Goal: Check status: Check status

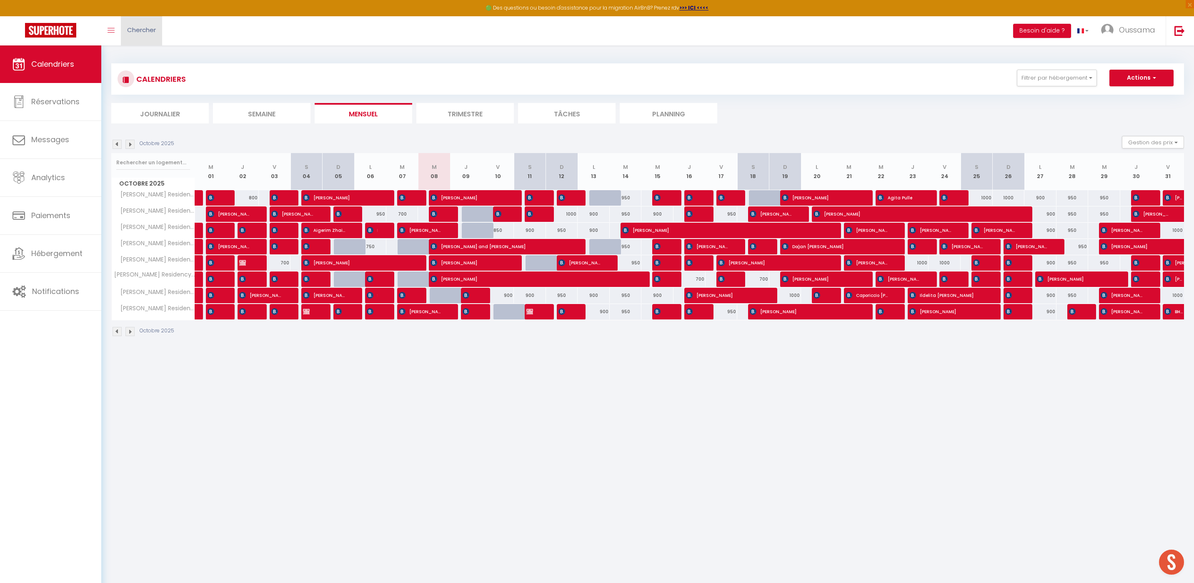
click at [137, 27] on span "Chercher" at bounding box center [141, 29] width 29 height 9
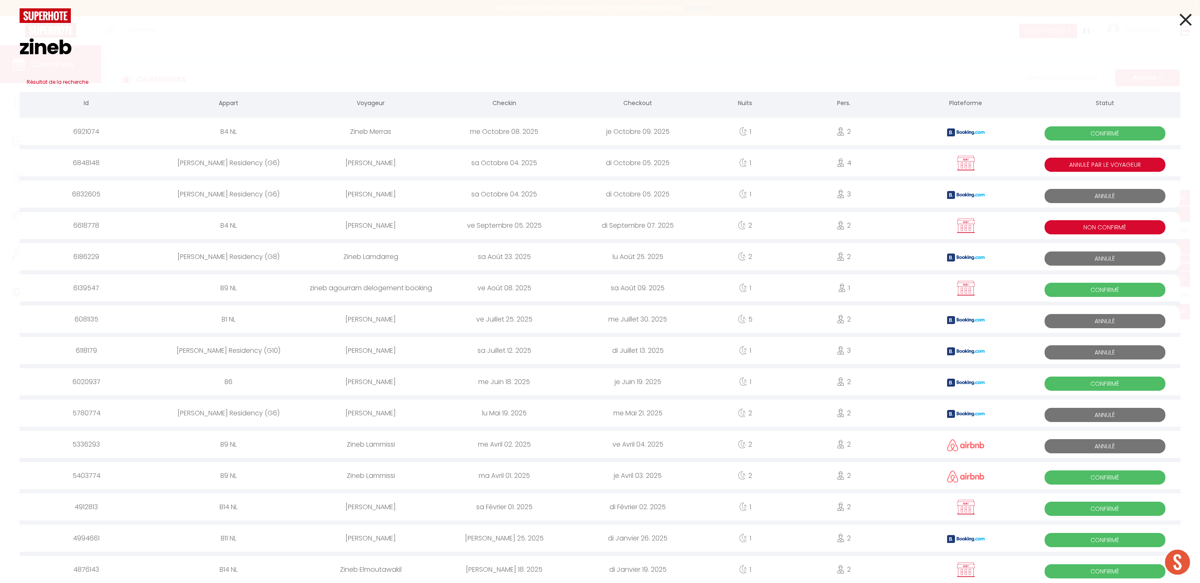
type input "zineb"
click at [1180, 19] on icon at bounding box center [1186, 19] width 12 height 21
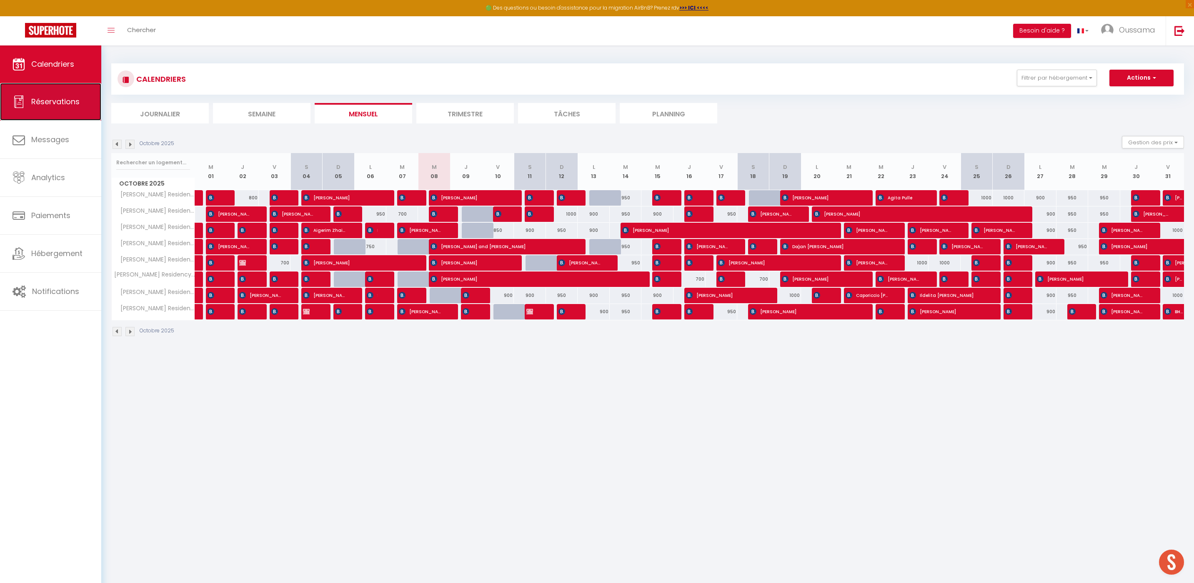
click at [68, 105] on span "Réservations" at bounding box center [55, 101] width 48 height 10
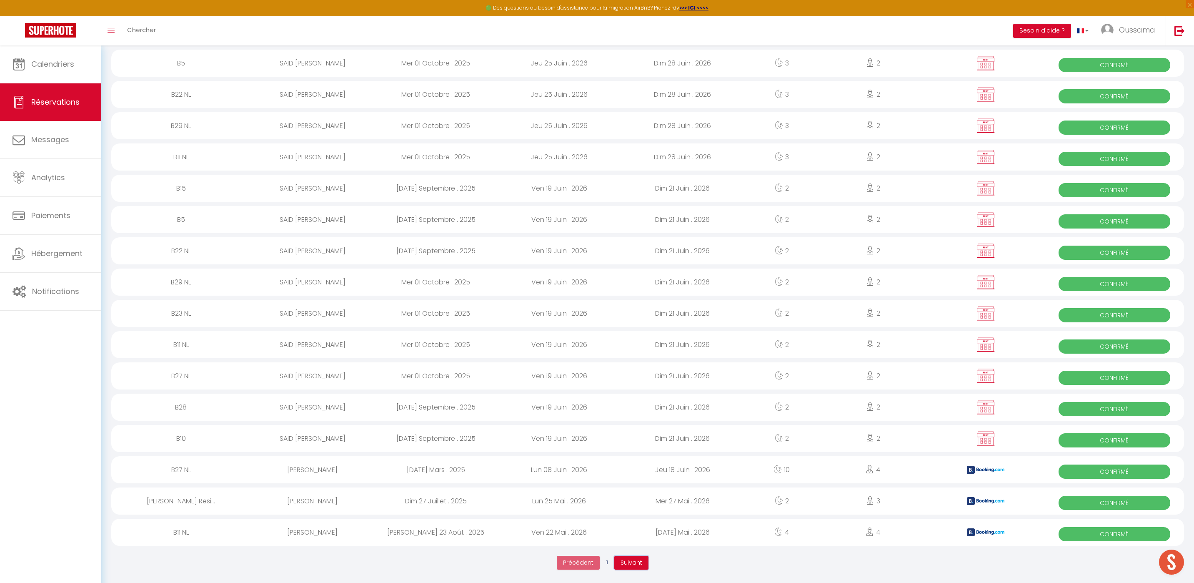
click at [645, 559] on button "Suivant" at bounding box center [631, 563] width 34 height 14
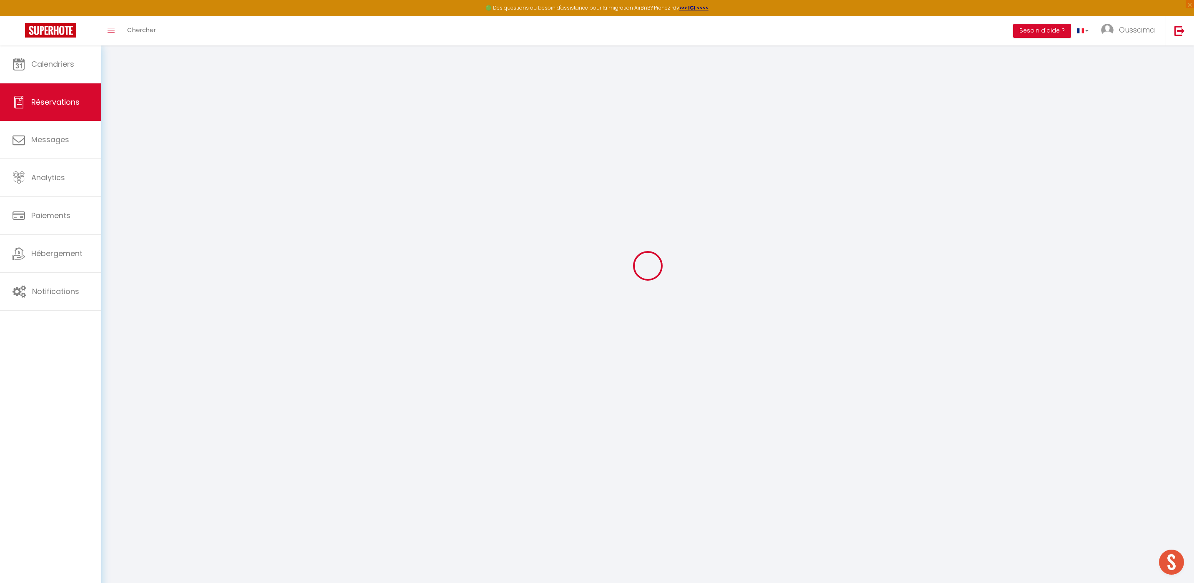
scroll to position [44, 0]
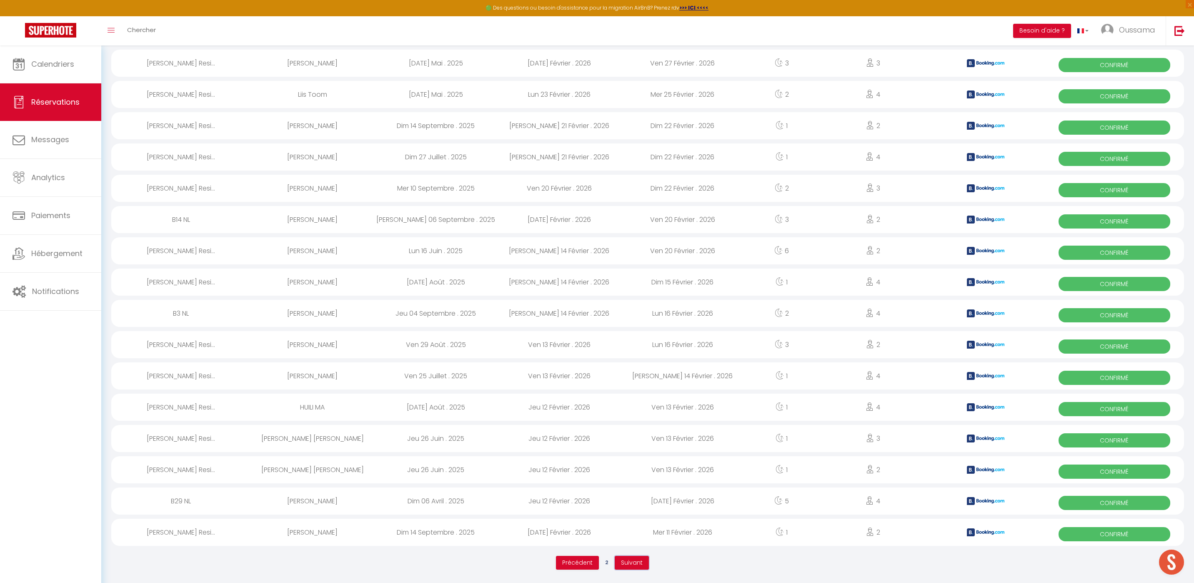
click at [631, 566] on span "Suivant" at bounding box center [632, 562] width 22 height 8
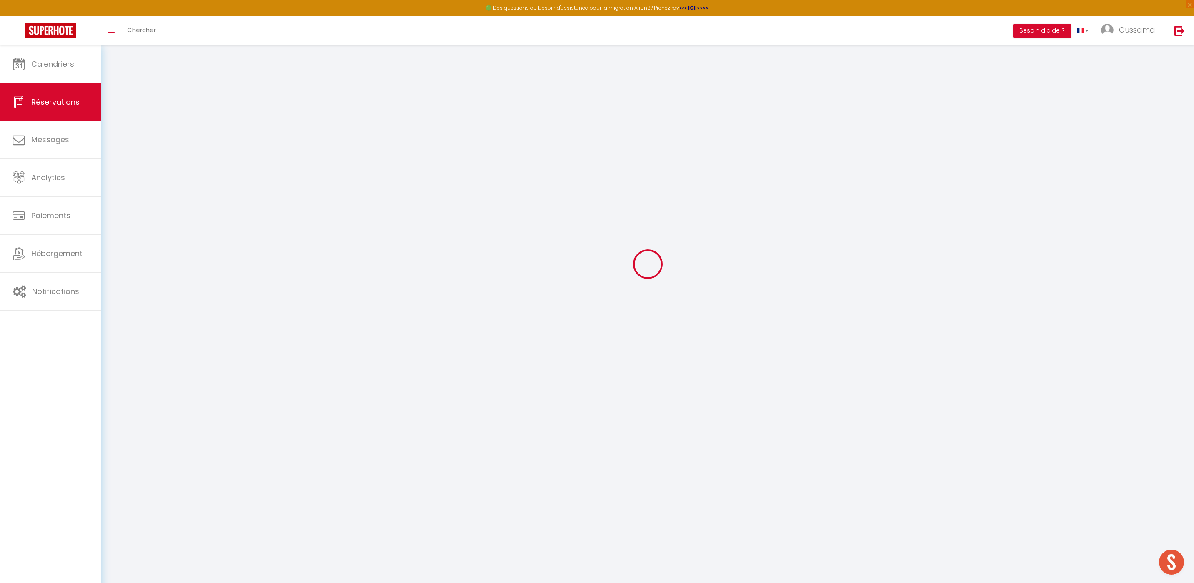
scroll to position [45, 0]
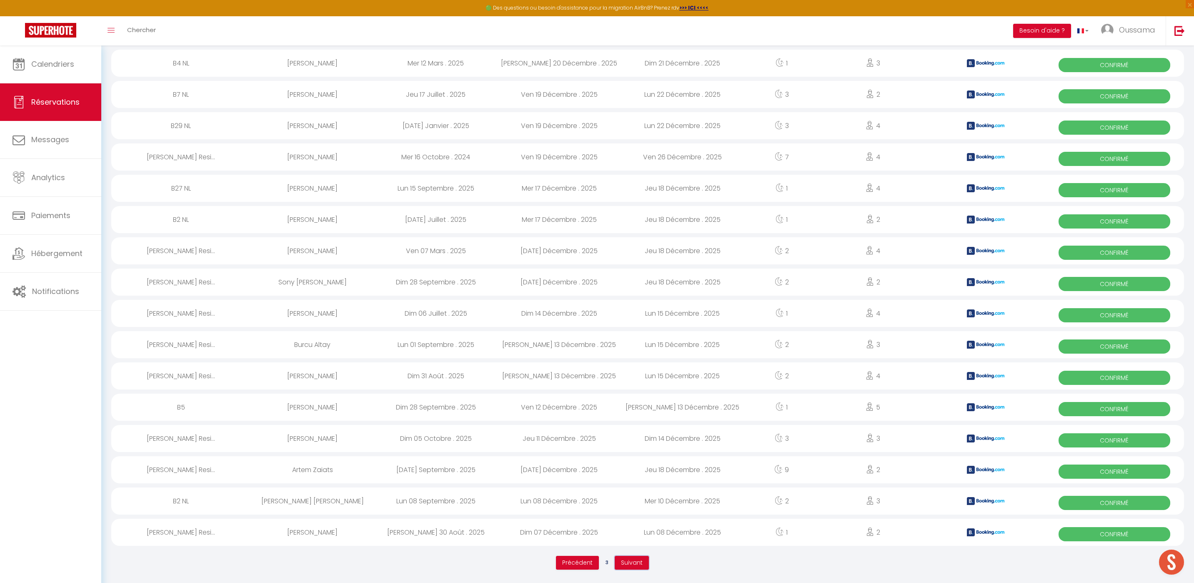
click at [635, 568] on button "Suivant" at bounding box center [632, 563] width 34 height 14
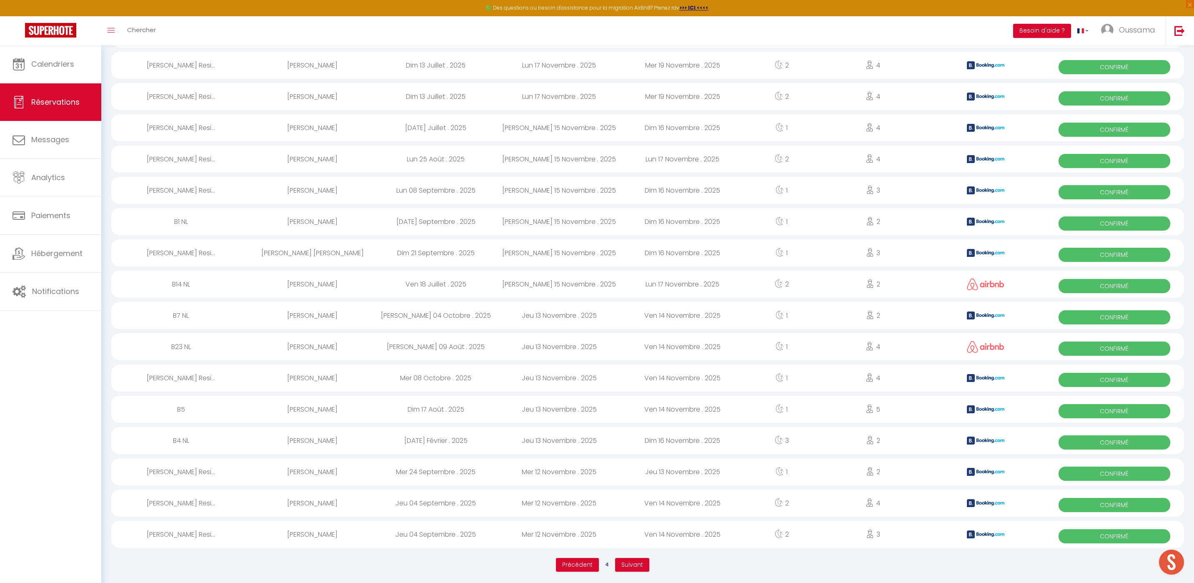
scroll to position [1140, 0]
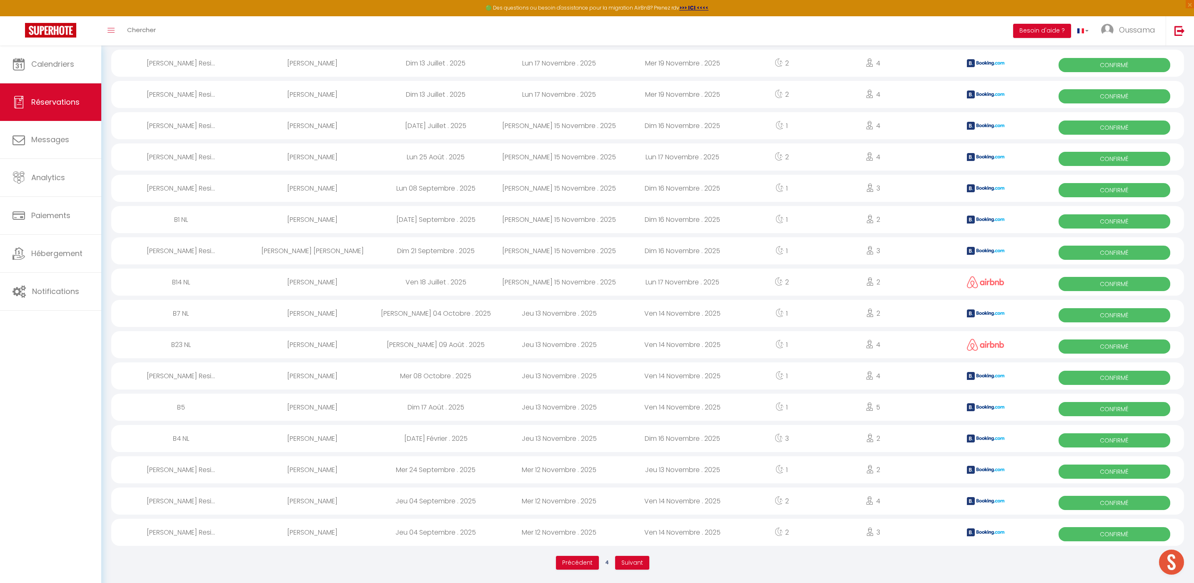
click at [631, 553] on ul "Précédent 4 Suivant" at bounding box center [602, 562] width 982 height 22
click at [631, 555] on ul "Précédent 4 Suivant" at bounding box center [602, 562] width 982 height 22
click at [632, 558] on span "Suivant" at bounding box center [632, 562] width 22 height 8
click at [631, 556] on button "Suivant" at bounding box center [632, 563] width 34 height 14
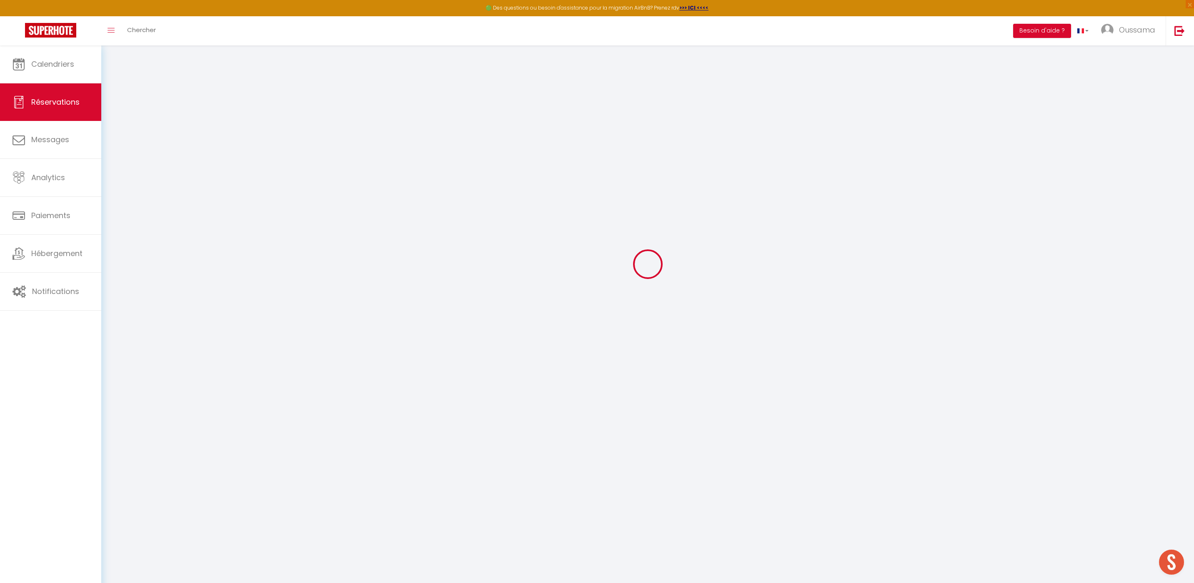
scroll to position [45, 0]
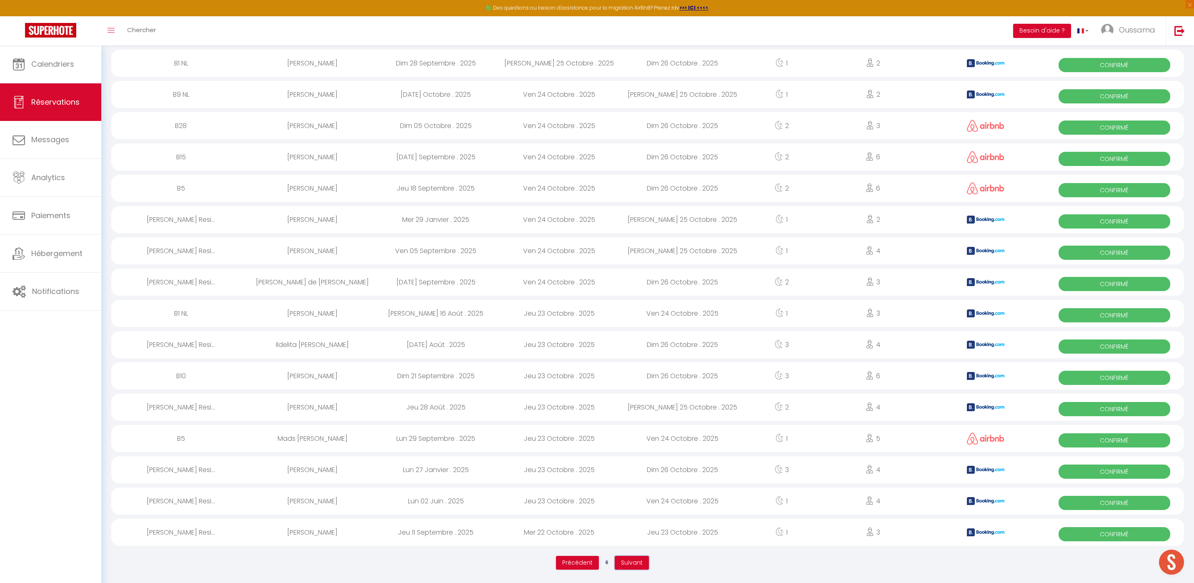
click at [630, 564] on span "Suivant" at bounding box center [632, 562] width 22 height 8
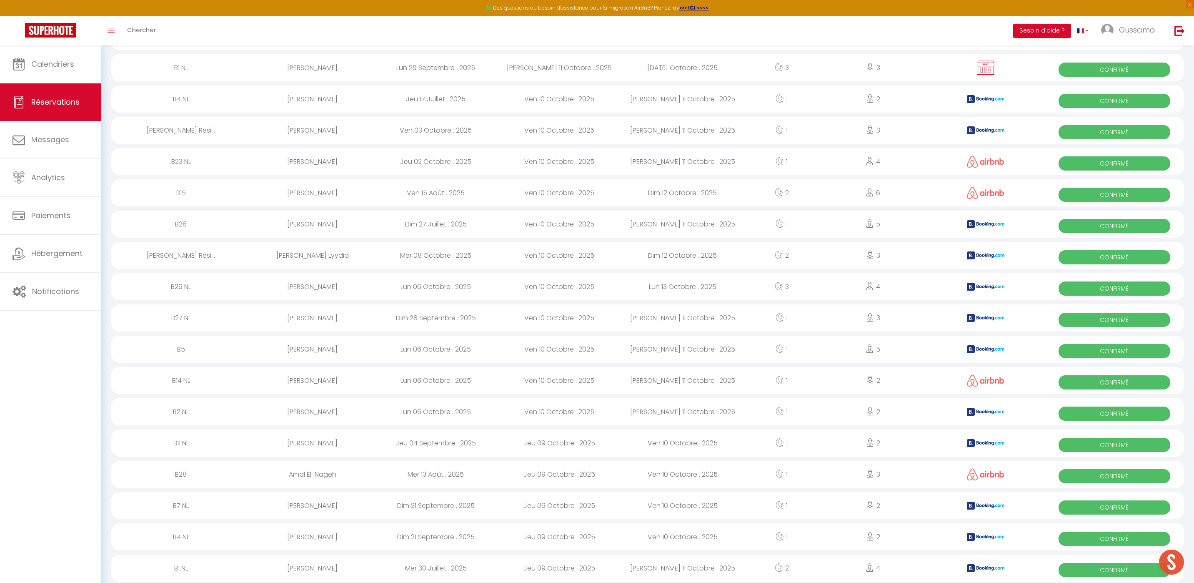
scroll to position [1140, 0]
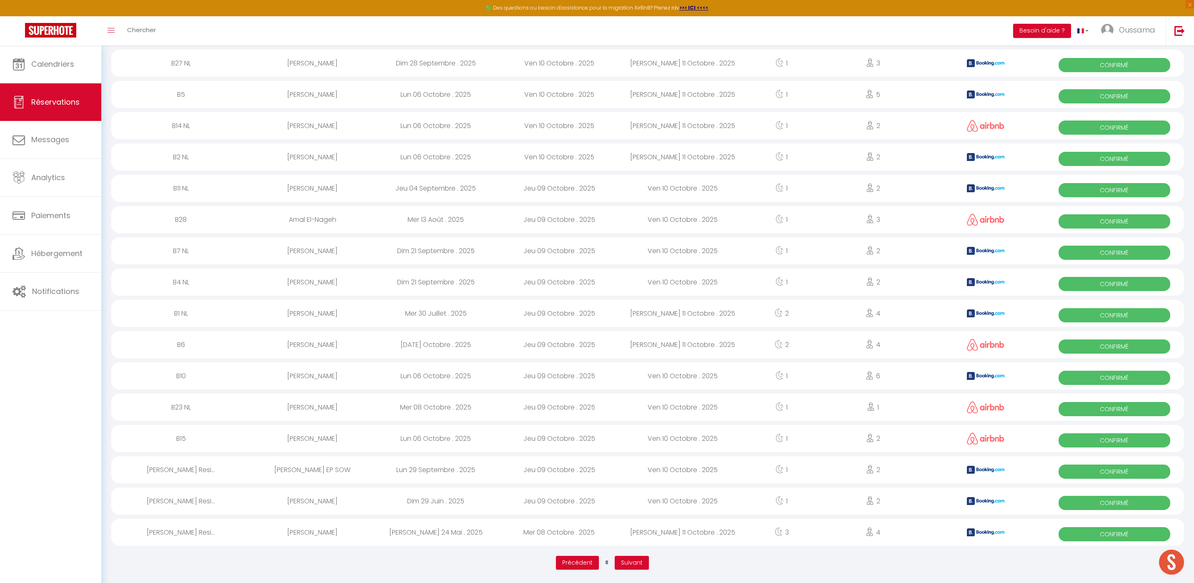
click at [188, 494] on div "[PERSON_NAME] Resi..." at bounding box center [181, 500] width 140 height 27
select select "OK"
select select "KO"
select select "0"
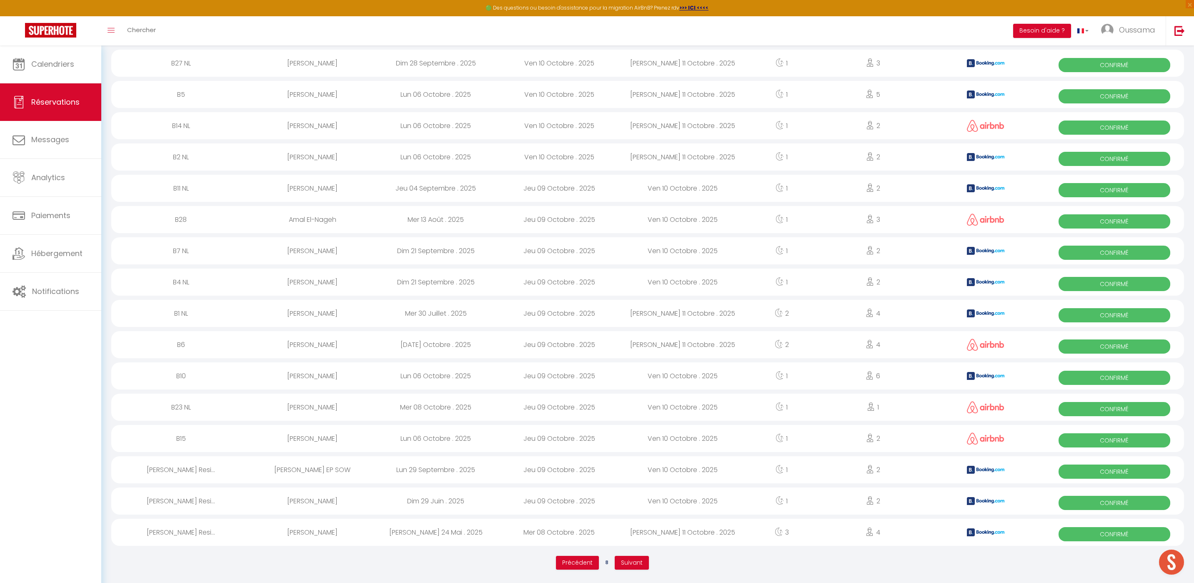
select select "1"
select select
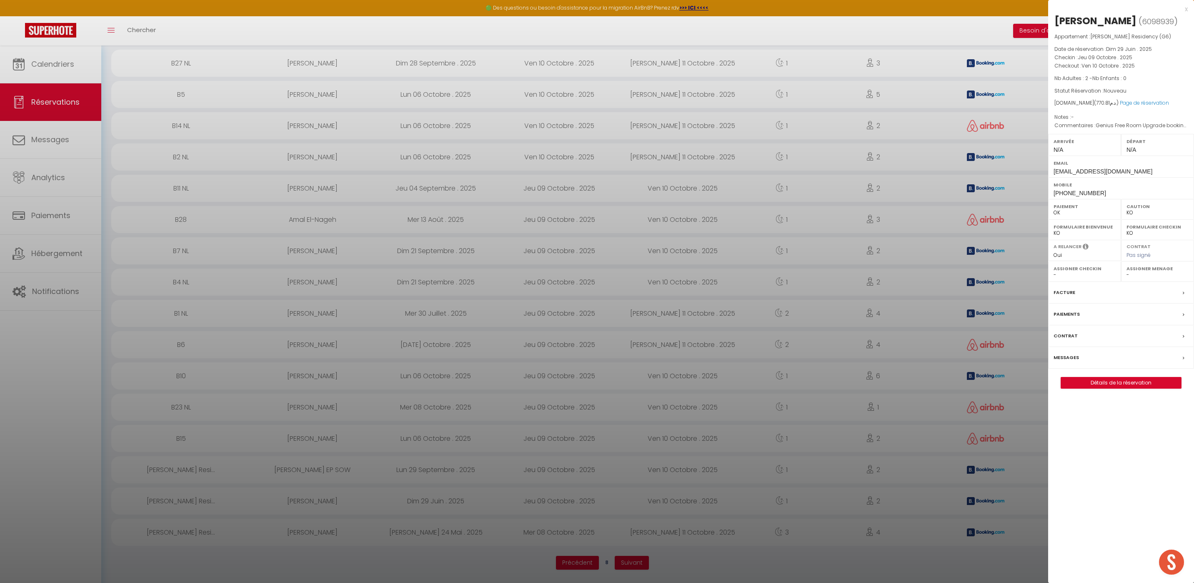
click at [326, 485] on div at bounding box center [597, 291] width 1194 height 583
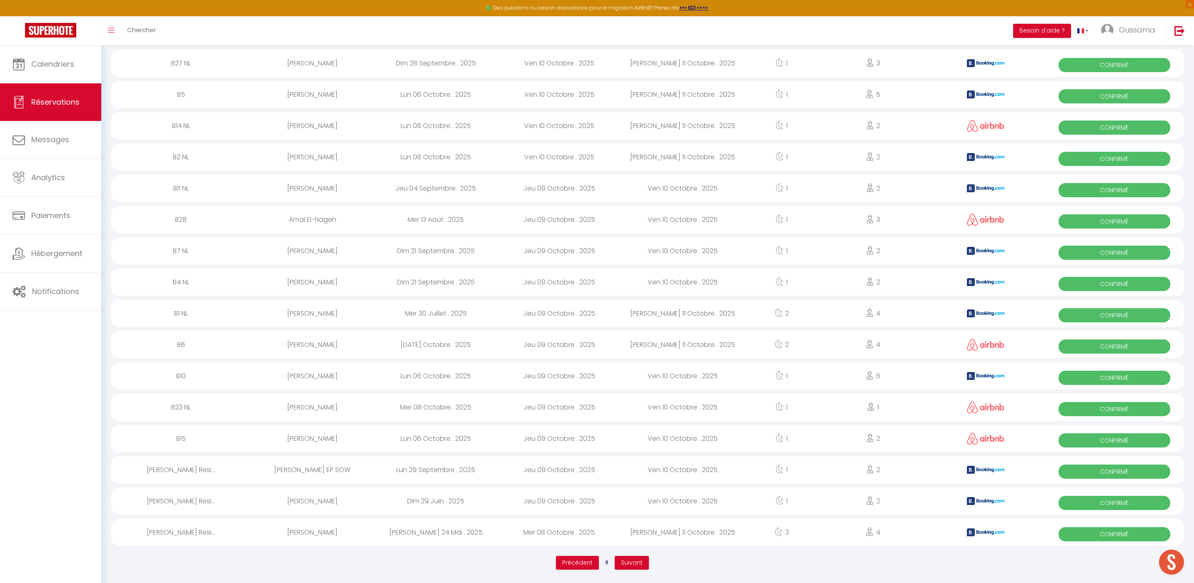
click at [328, 468] on div "[PERSON_NAME] EP SOW" at bounding box center [312, 469] width 123 height 27
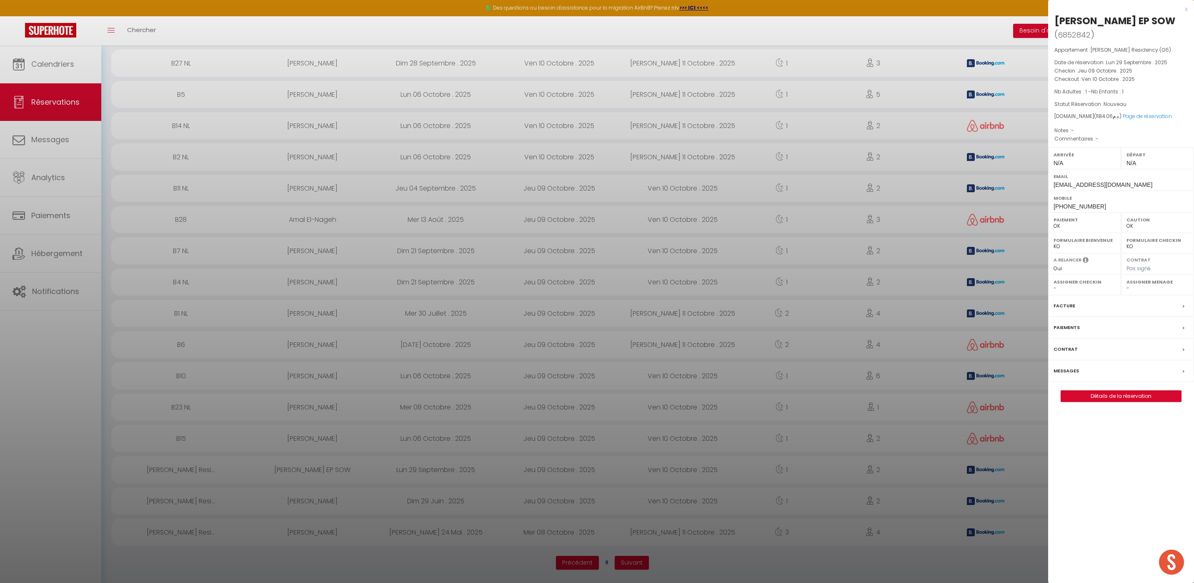
click at [321, 470] on div at bounding box center [597, 291] width 1194 height 583
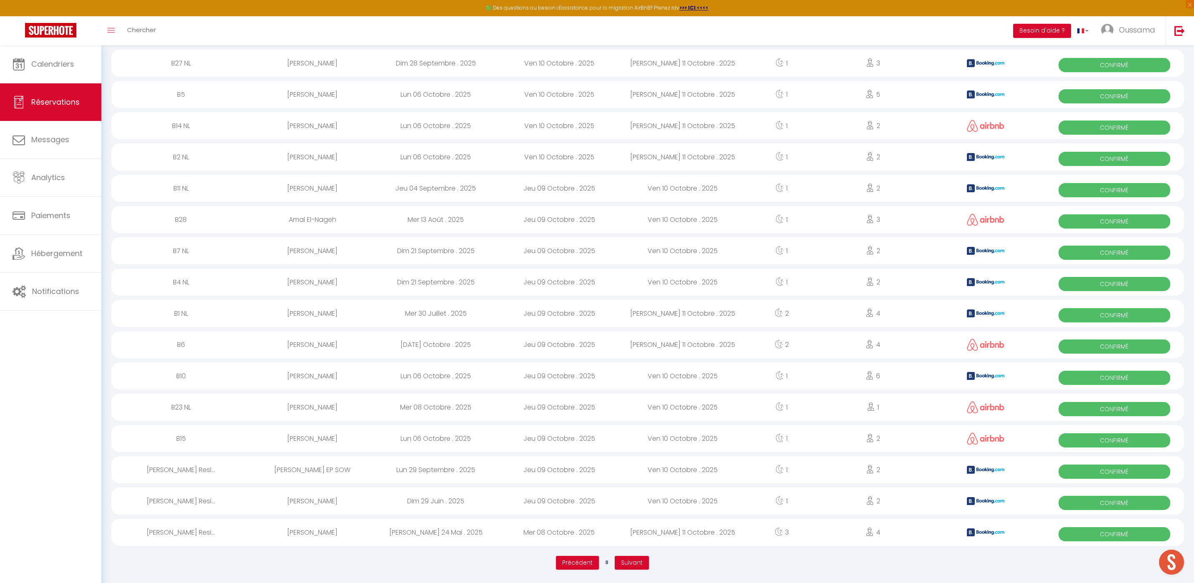
click at [322, 437] on div "[PERSON_NAME]" at bounding box center [312, 438] width 123 height 27
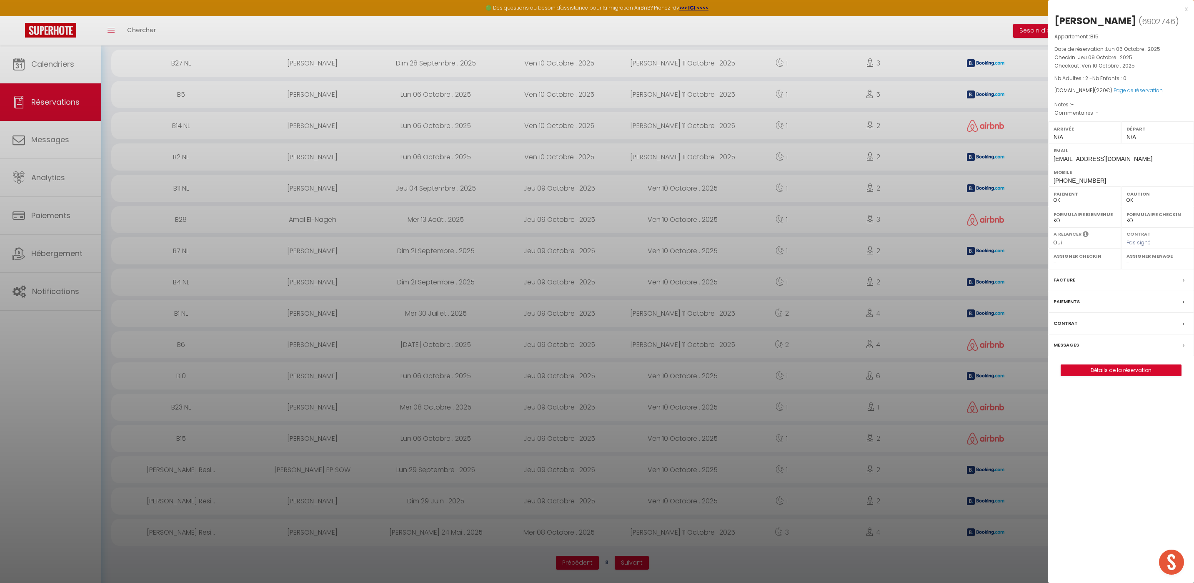
click at [335, 411] on div at bounding box center [597, 291] width 1194 height 583
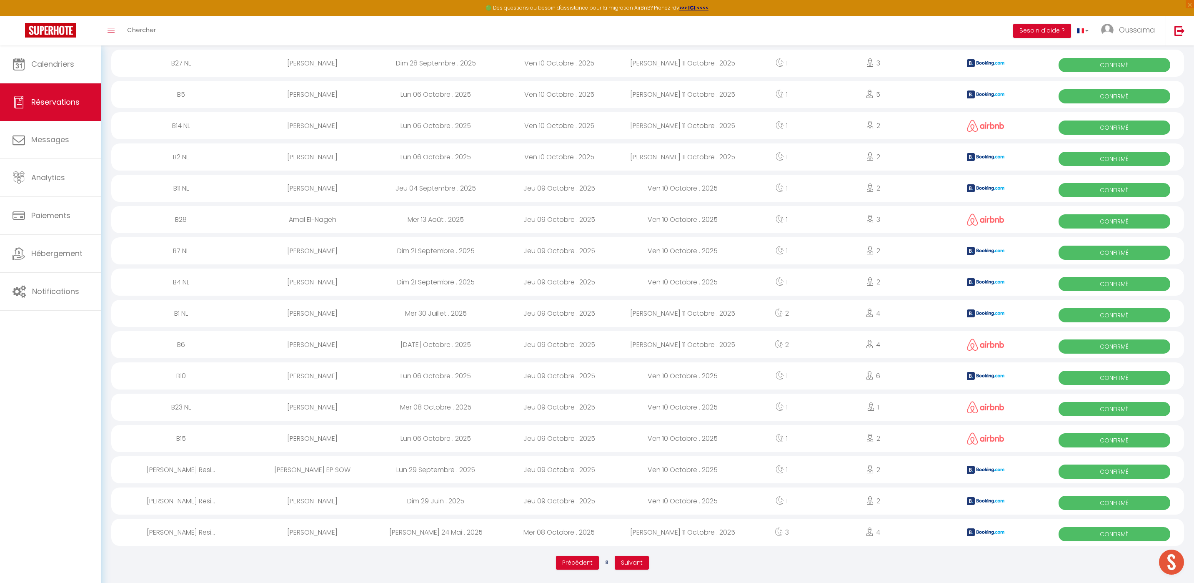
click at [328, 407] on div "[PERSON_NAME]" at bounding box center [312, 406] width 123 height 27
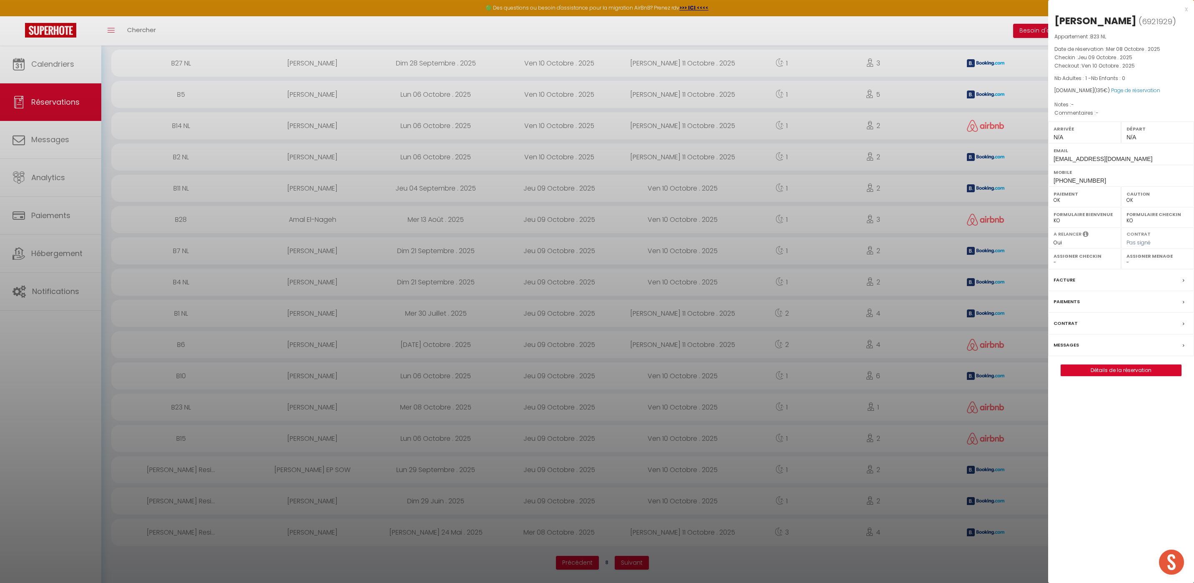
click at [305, 383] on div at bounding box center [597, 291] width 1194 height 583
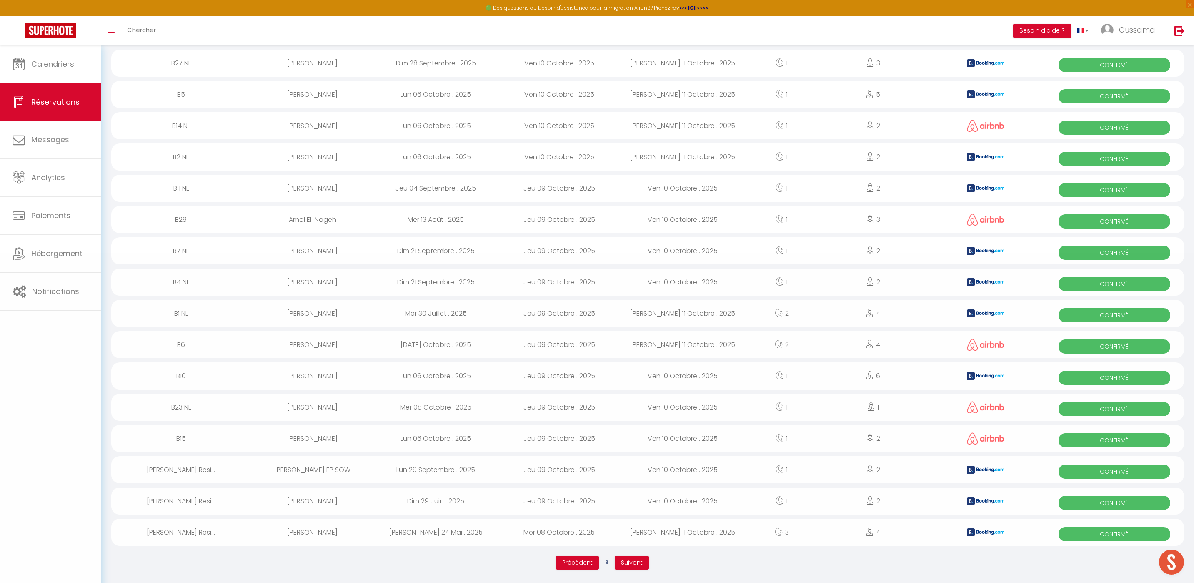
click at [308, 376] on div "[PERSON_NAME]" at bounding box center [312, 375] width 123 height 27
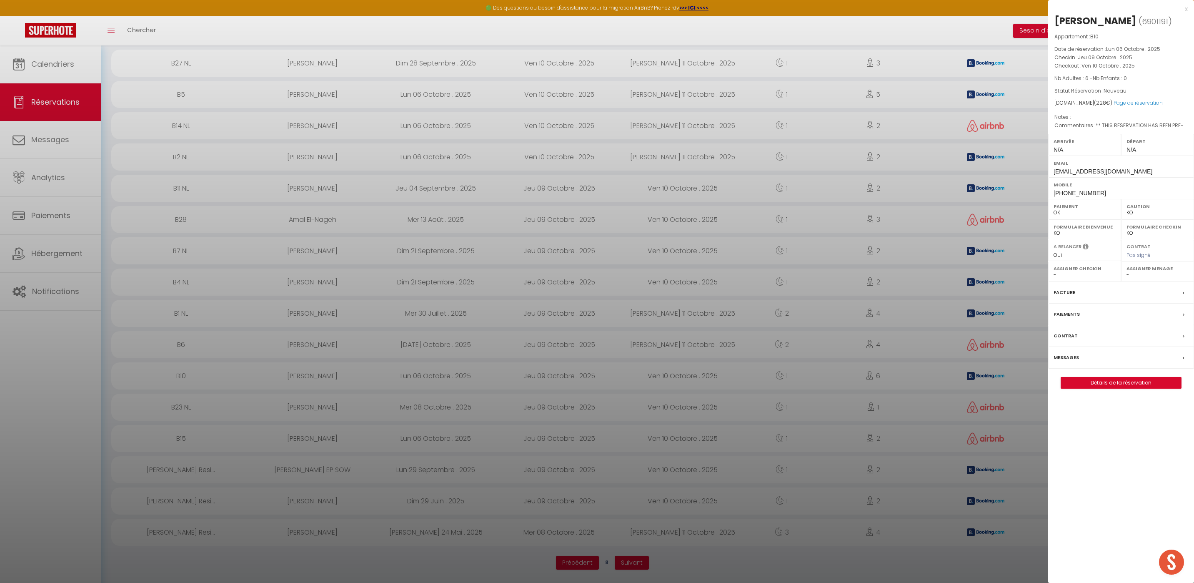
click at [191, 337] on div at bounding box center [597, 291] width 1194 height 583
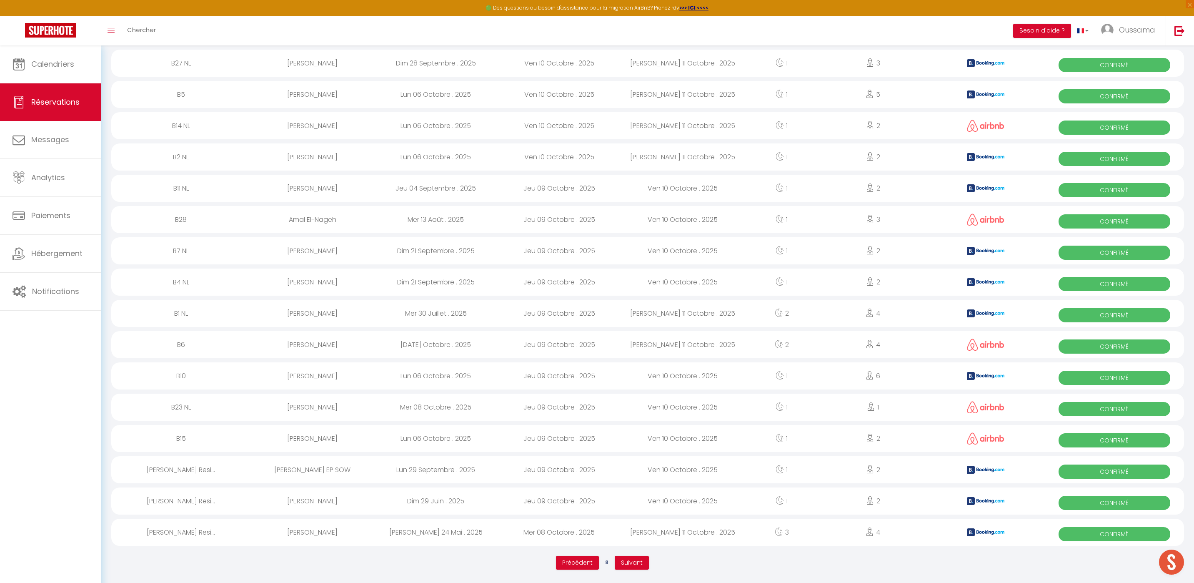
click at [179, 347] on div "B6" at bounding box center [181, 344] width 140 height 27
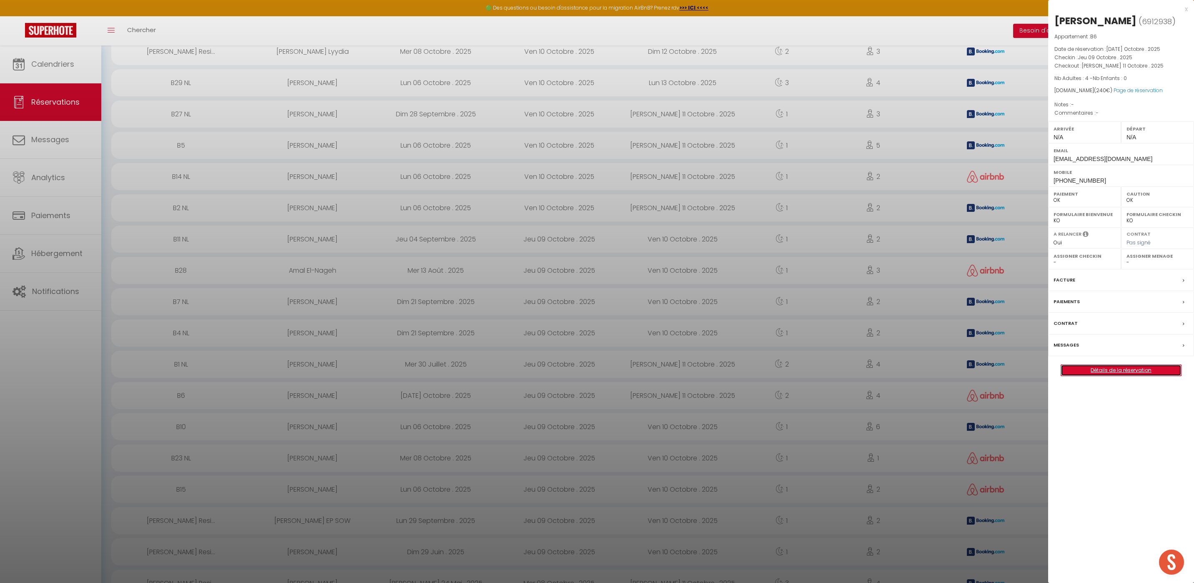
scroll to position [1004, 0]
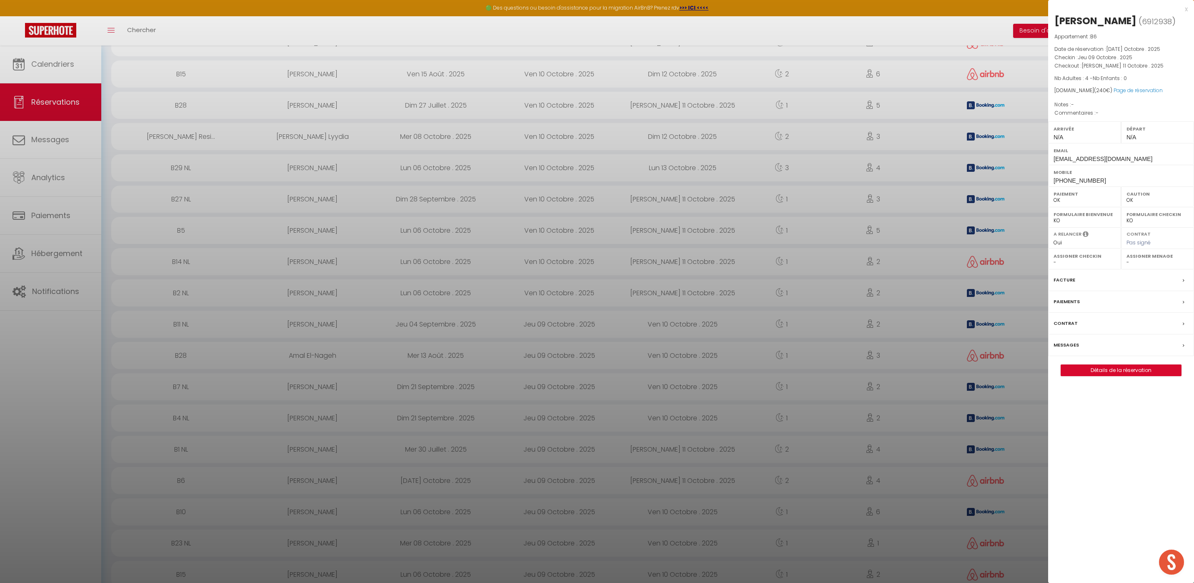
click at [324, 440] on div at bounding box center [597, 291] width 1194 height 583
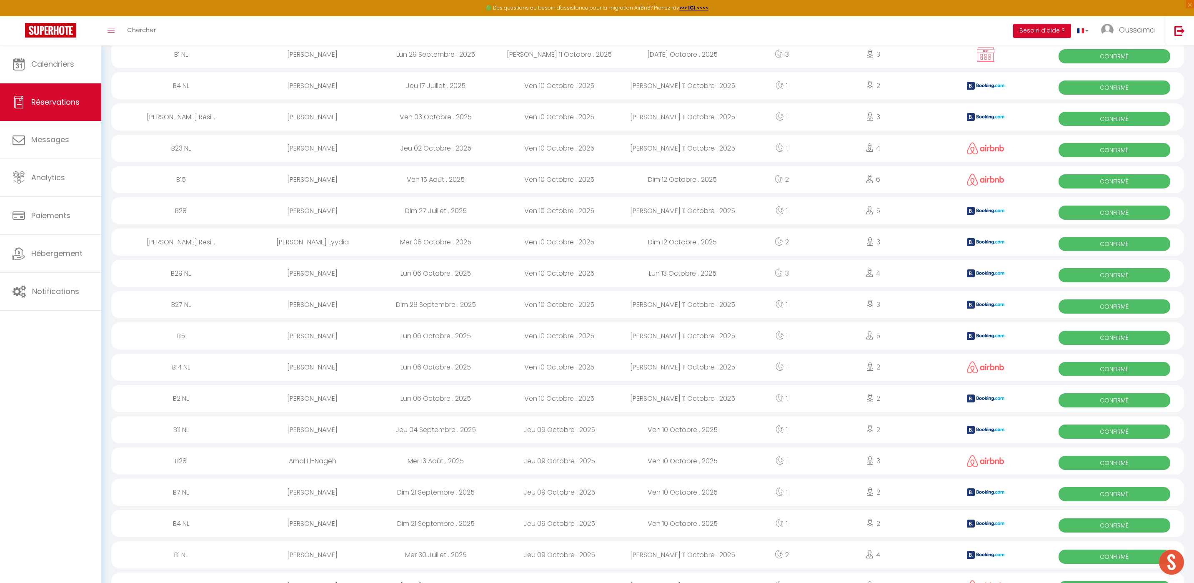
scroll to position [899, 0]
click at [310, 555] on div "[PERSON_NAME]" at bounding box center [312, 554] width 123 height 27
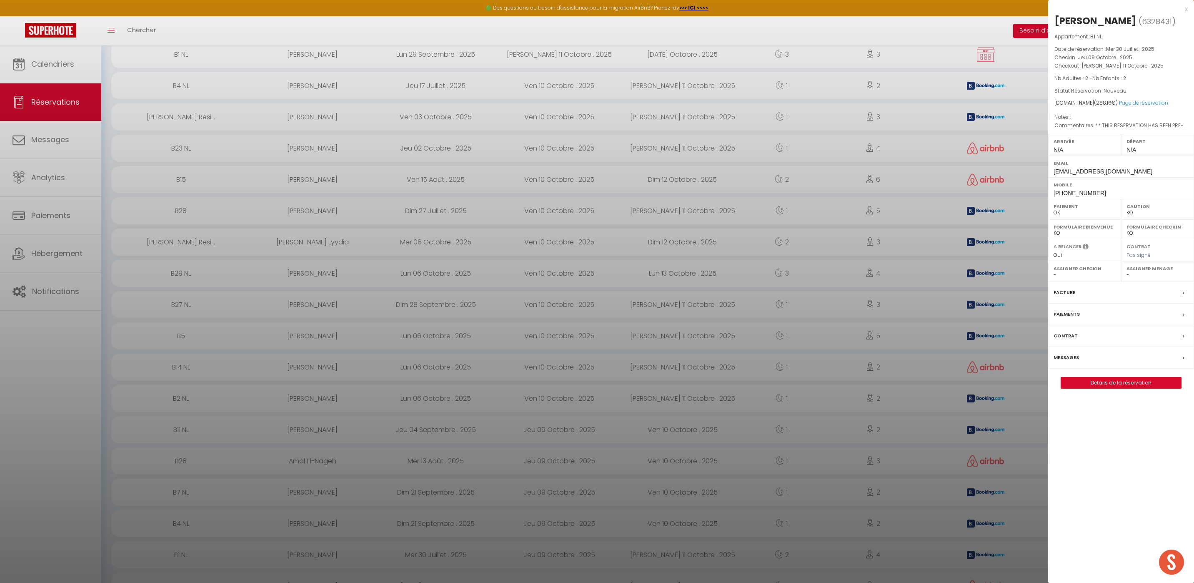
click at [311, 402] on div at bounding box center [597, 291] width 1194 height 583
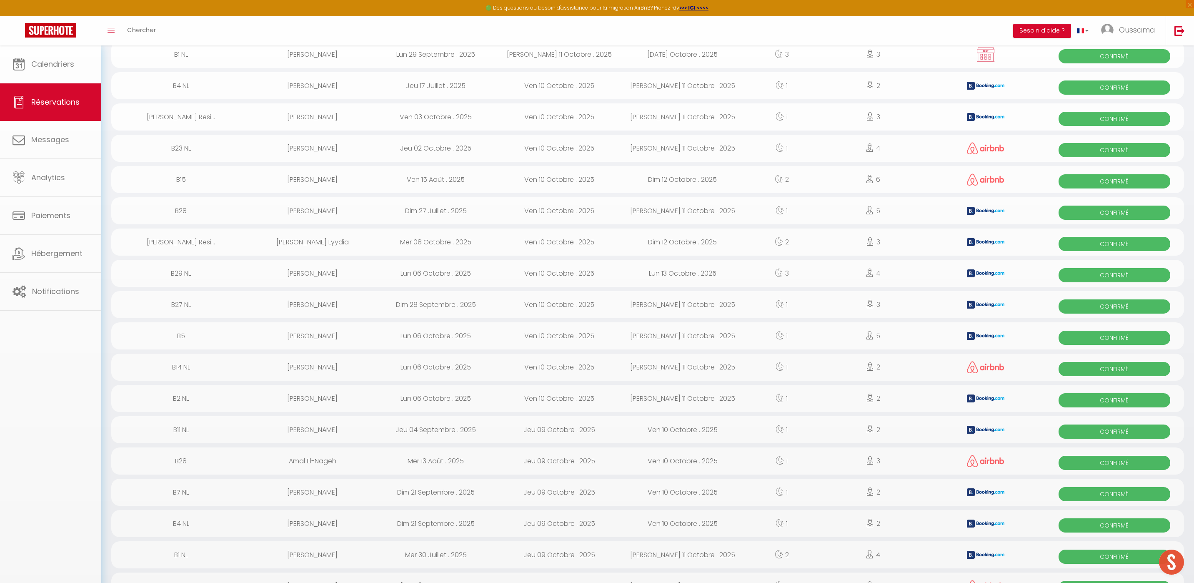
click at [306, 397] on div "[PERSON_NAME]" at bounding box center [312, 398] width 123 height 27
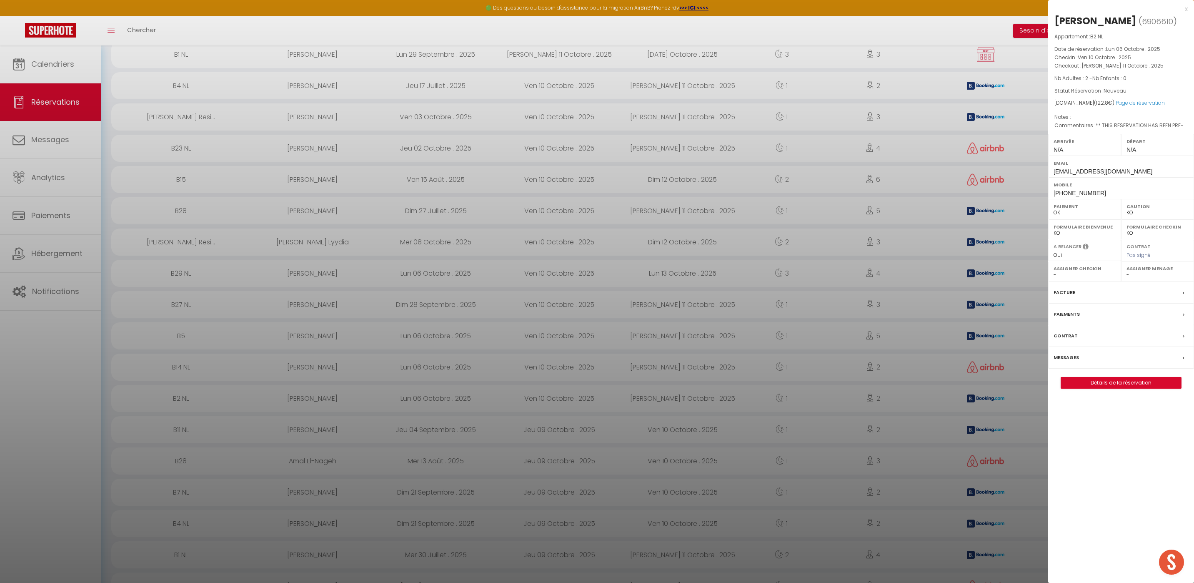
click at [240, 426] on div at bounding box center [597, 291] width 1194 height 583
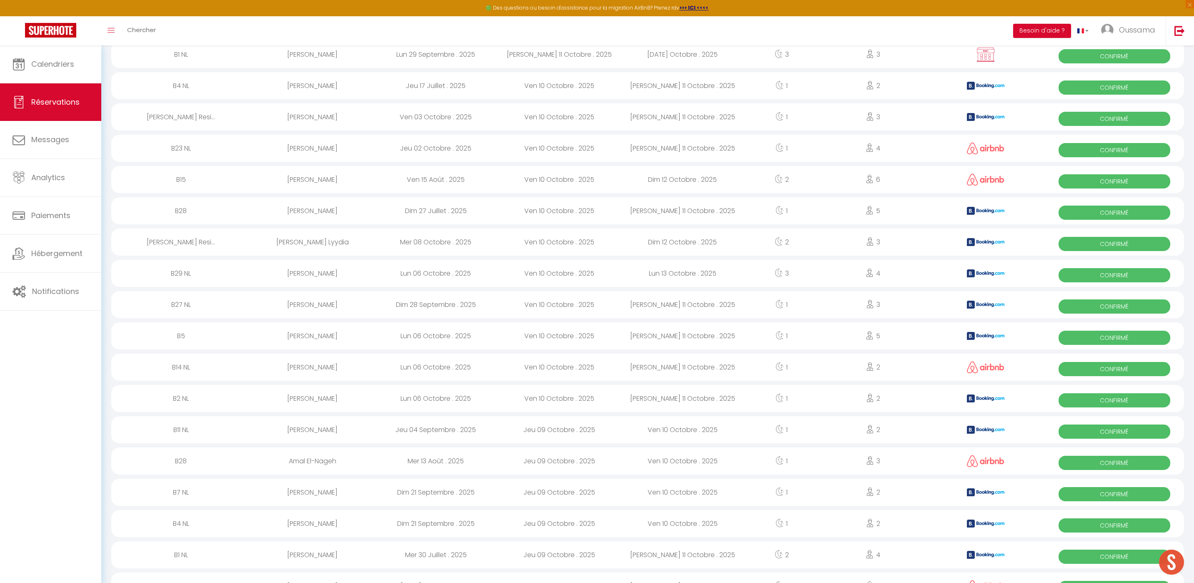
click at [185, 518] on div "B4 NL" at bounding box center [181, 523] width 140 height 27
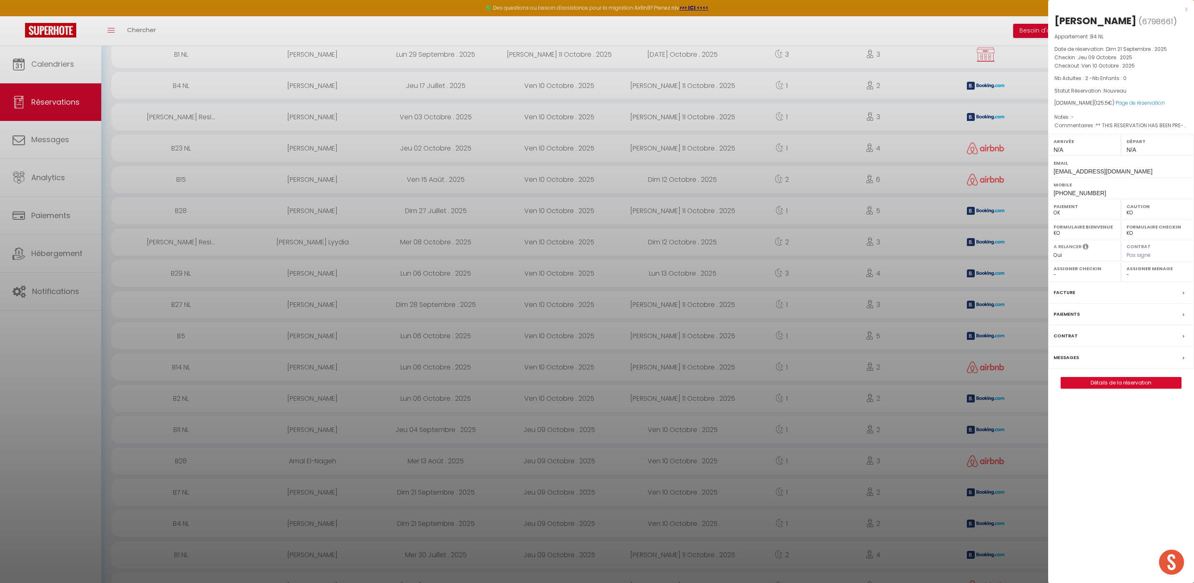
click at [215, 496] on div at bounding box center [597, 291] width 1194 height 583
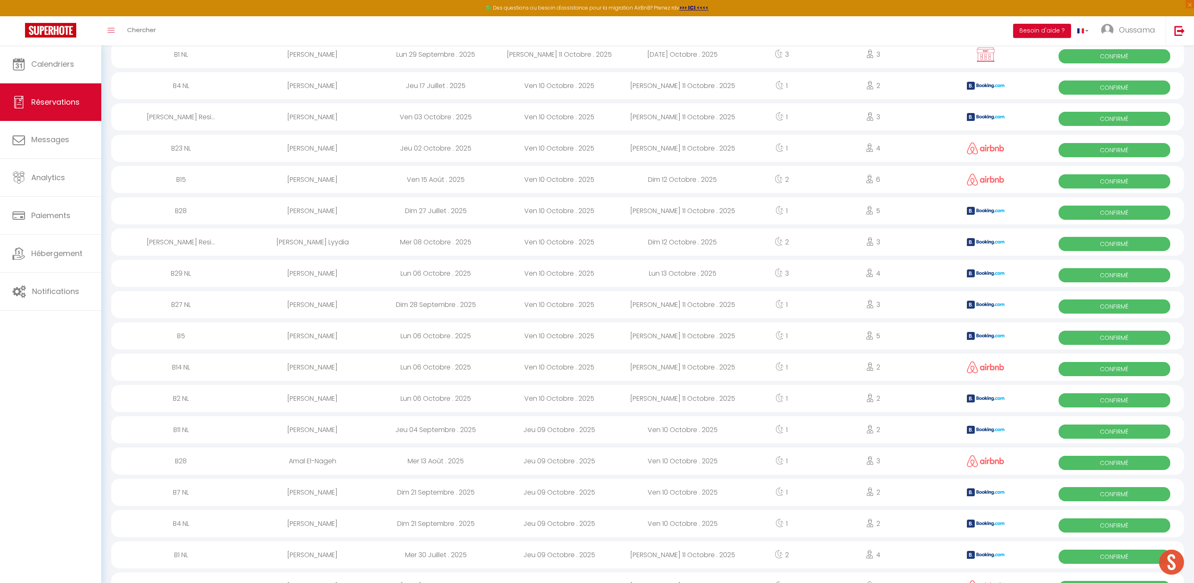
click at [201, 460] on div "B28" at bounding box center [181, 460] width 140 height 27
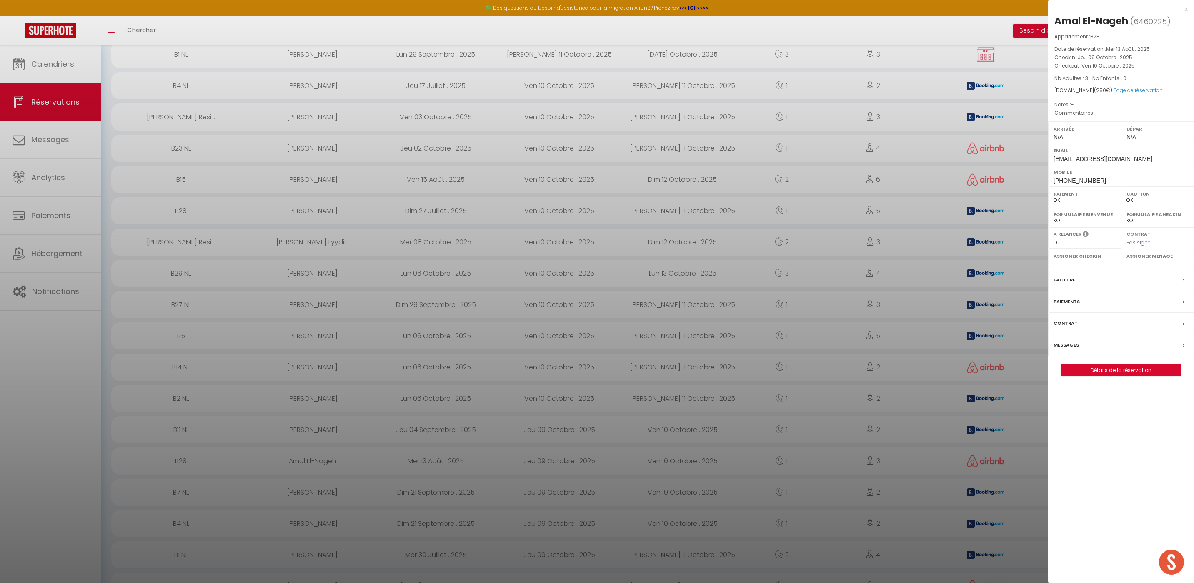
click at [335, 454] on div at bounding box center [597, 291] width 1194 height 583
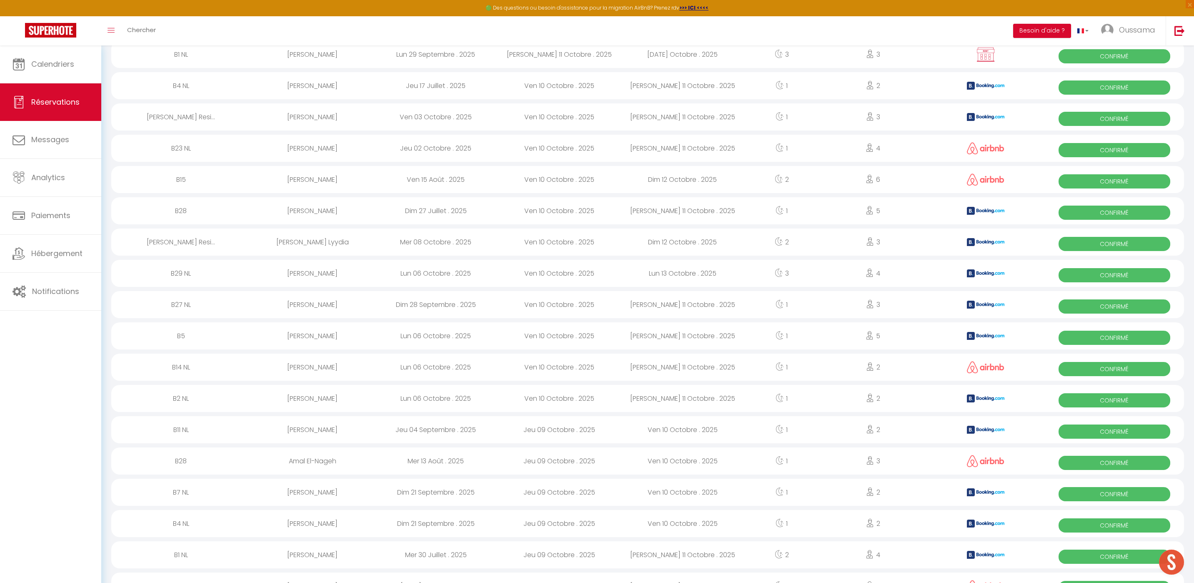
click at [305, 428] on div "[PERSON_NAME]" at bounding box center [312, 429] width 123 height 27
select select "KO"
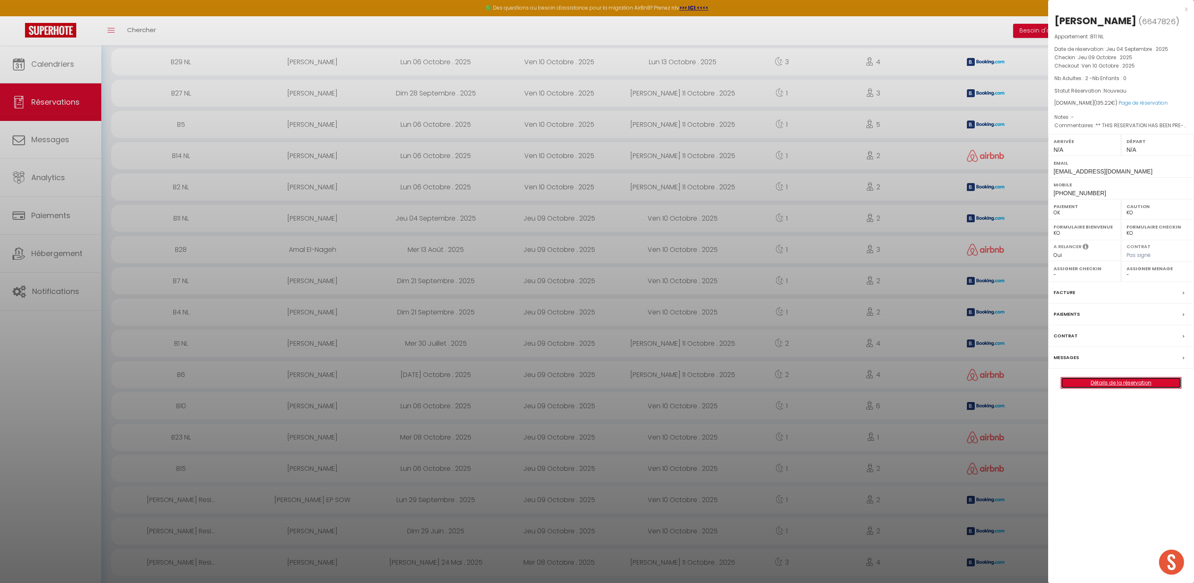
scroll to position [1140, 0]
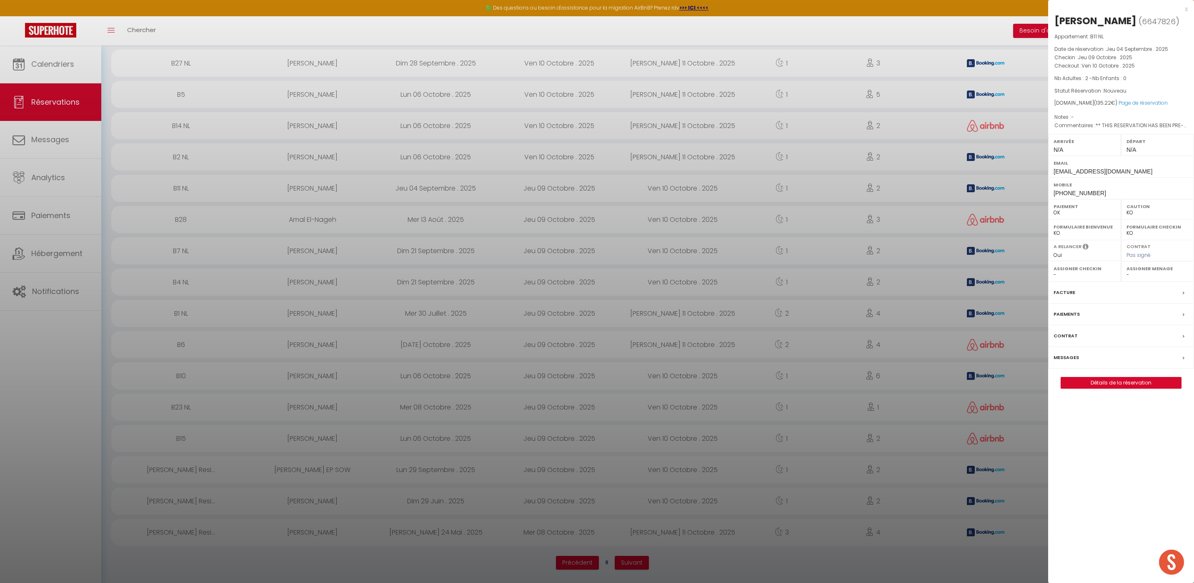
click at [386, 530] on div at bounding box center [597, 291] width 1194 height 583
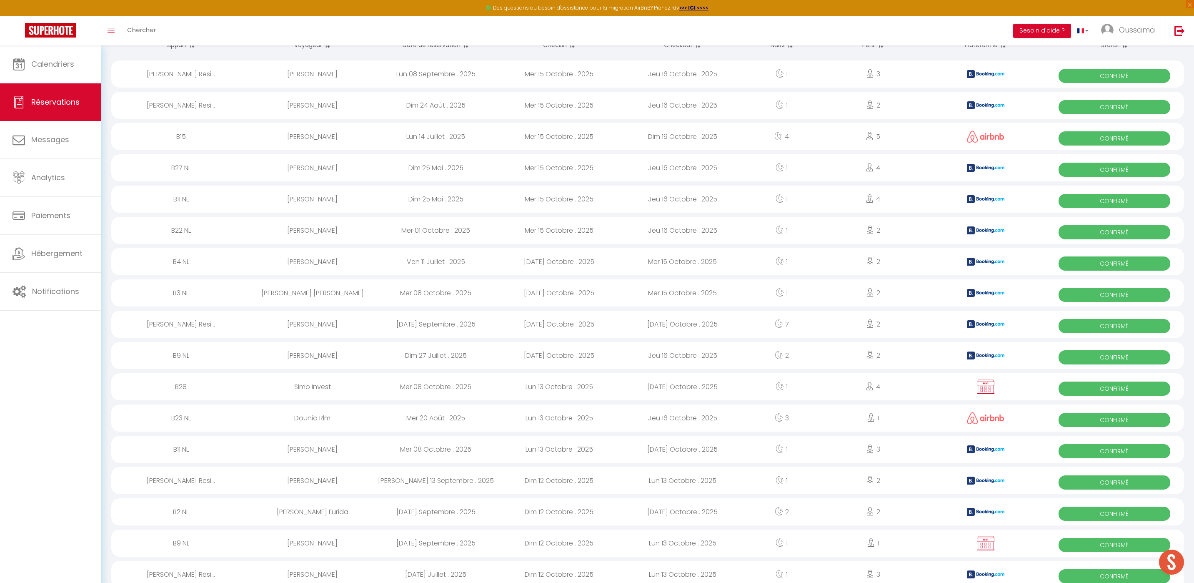
scroll to position [0, 0]
